Goal: Download file/media

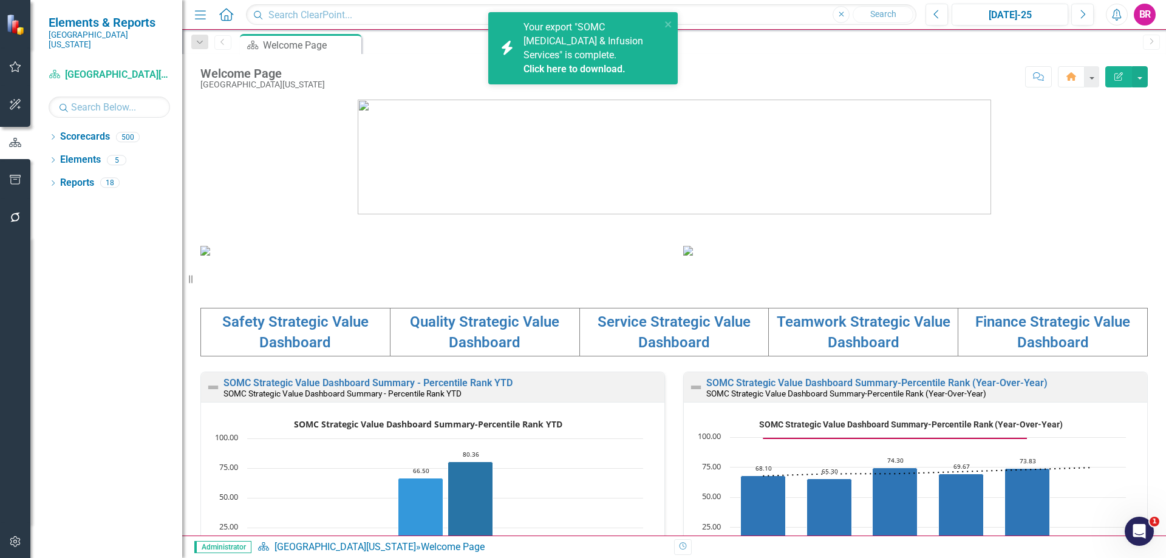
click at [547, 63] on link "Click here to download." at bounding box center [574, 69] width 102 height 12
click at [665, 24] on icon "close" at bounding box center [668, 24] width 9 height 10
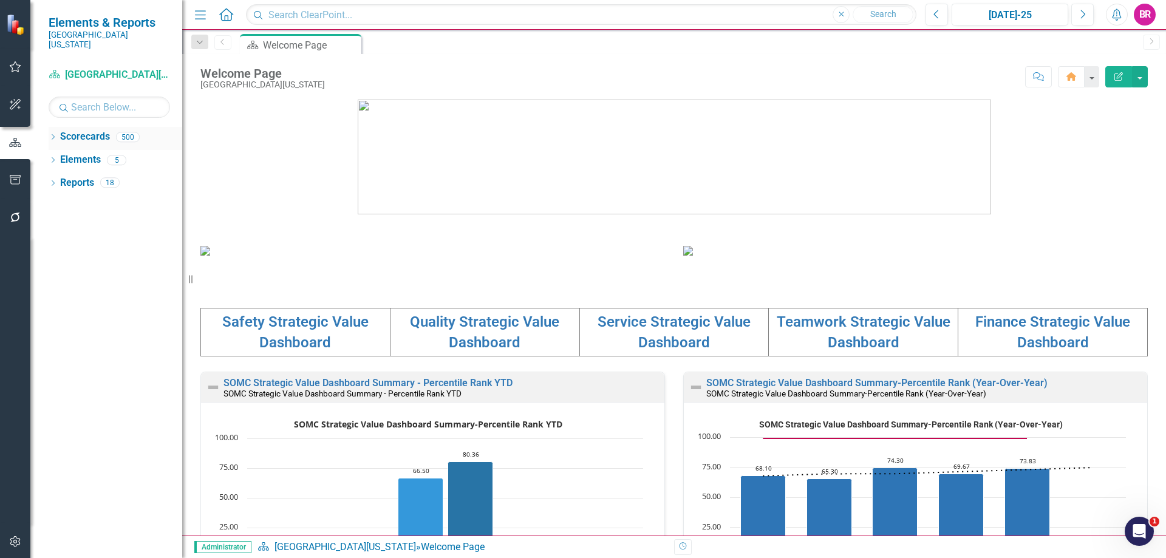
click at [53, 135] on icon "Dropdown" at bounding box center [53, 138] width 9 height 7
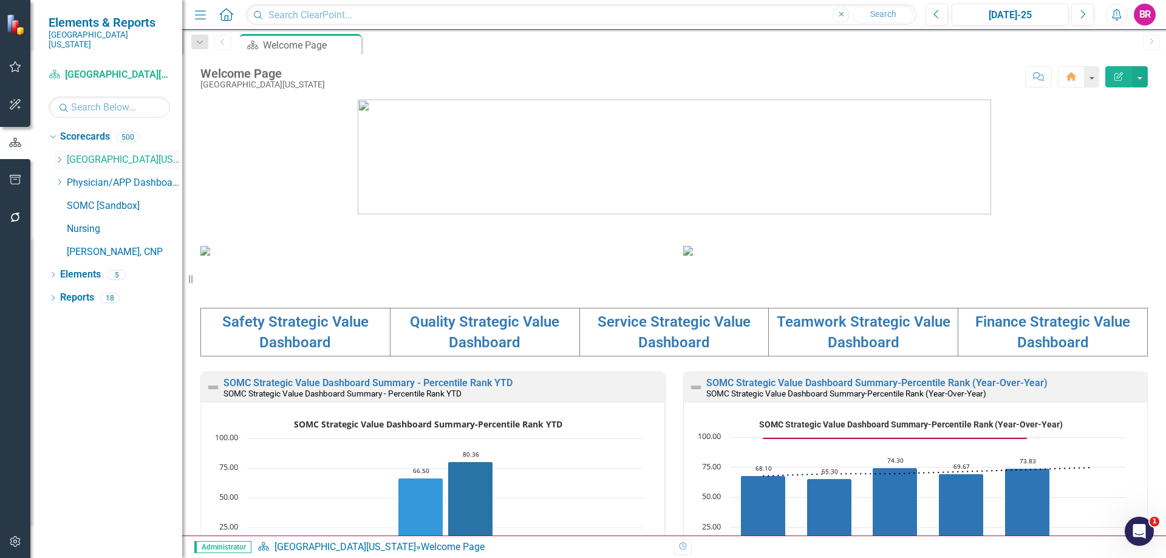
click at [61, 156] on icon "Dropdown" at bounding box center [59, 159] width 9 height 7
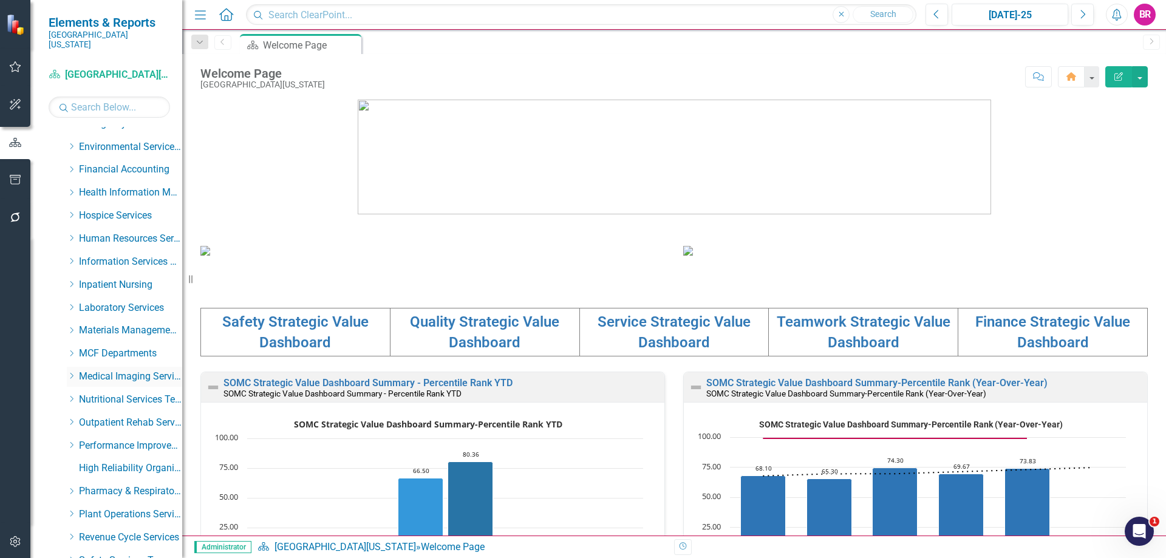
scroll to position [364, 0]
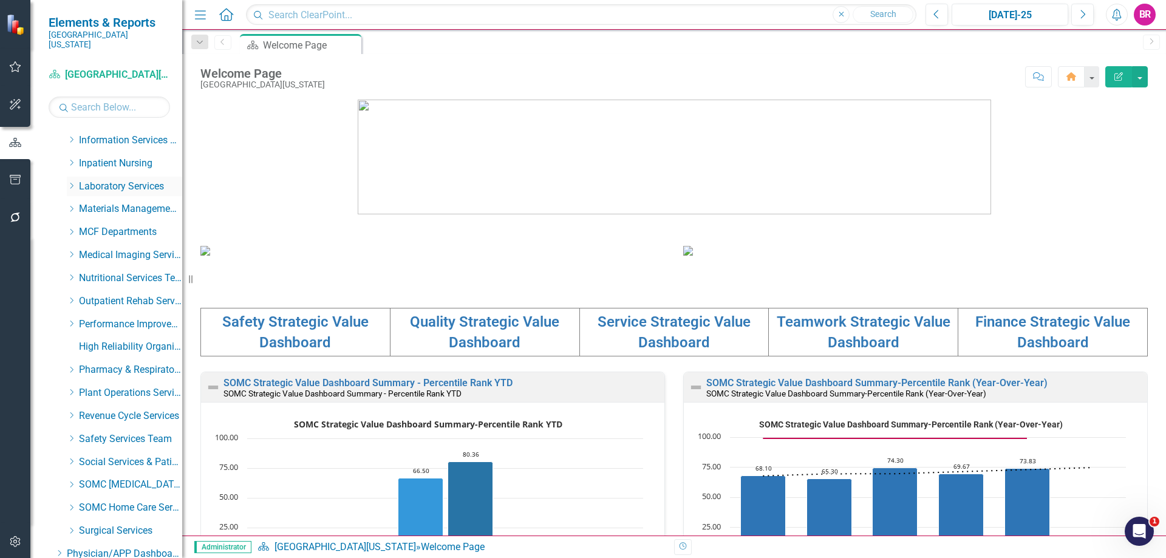
click at [70, 182] on icon "Dropdown" at bounding box center [71, 185] width 9 height 7
